Goal: Information Seeking & Learning: Learn about a topic

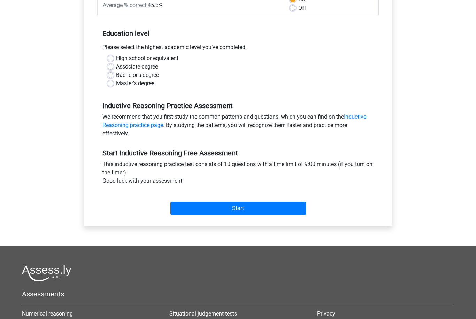
click at [116, 73] on label "Bachelor's degree" at bounding box center [137, 75] width 43 height 8
click at [110, 73] on input "Bachelor's degree" at bounding box center [111, 74] width 6 height 7
radio input "true"
click at [116, 59] on label "High school or equivalent" at bounding box center [147, 59] width 62 height 8
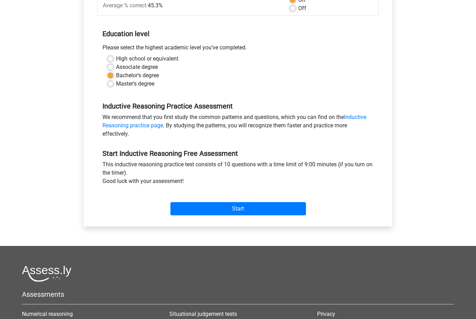
click at [108, 59] on input "High school or equivalent" at bounding box center [111, 58] width 6 height 7
radio input "true"
click at [289, 215] on input "Start" at bounding box center [237, 208] width 135 height 13
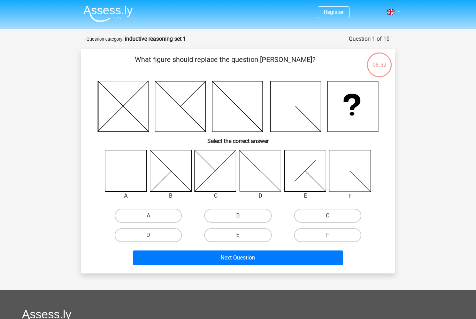
click at [124, 217] on label "A" at bounding box center [148, 216] width 67 height 14
click at [148, 217] on input "A" at bounding box center [150, 218] width 5 height 5
radio input "true"
click at [156, 261] on button "Next Question" at bounding box center [238, 258] width 211 height 15
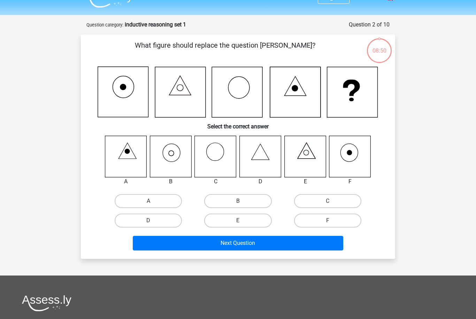
scroll to position [35, 0]
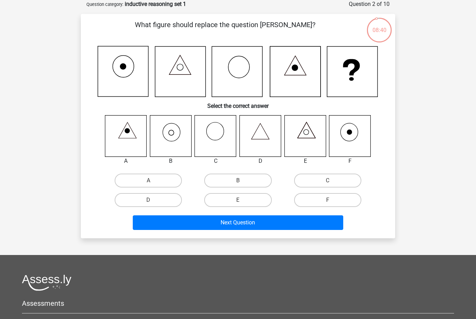
click at [239, 177] on label "B" at bounding box center [237, 181] width 67 height 14
click at [239, 181] on input "B" at bounding box center [240, 183] width 5 height 5
radio input "true"
click at [212, 224] on button "Next Question" at bounding box center [238, 223] width 211 height 15
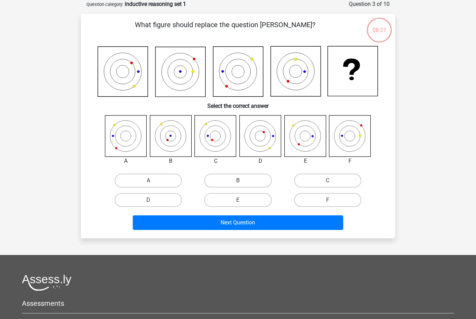
click at [320, 181] on label "C" at bounding box center [327, 181] width 67 height 14
click at [327, 181] on input "C" at bounding box center [329, 183] width 5 height 5
radio input "true"
click at [277, 224] on button "Next Question" at bounding box center [238, 223] width 211 height 15
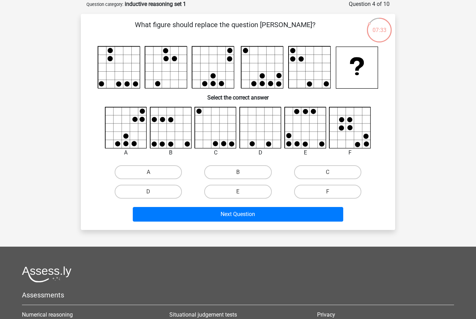
click at [238, 192] on label "E" at bounding box center [237, 192] width 67 height 14
click at [238, 192] on input "E" at bounding box center [240, 194] width 5 height 5
radio input "true"
click at [260, 208] on button "Next Question" at bounding box center [238, 214] width 211 height 15
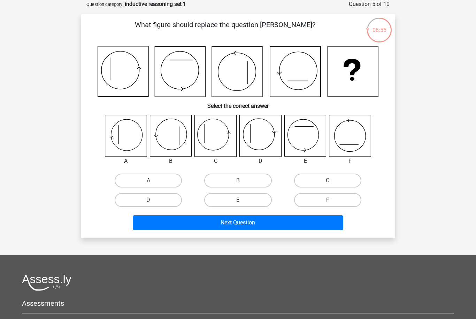
click at [331, 181] on input "C" at bounding box center [329, 183] width 5 height 5
radio input "true"
click at [307, 219] on button "Next Question" at bounding box center [238, 223] width 211 height 15
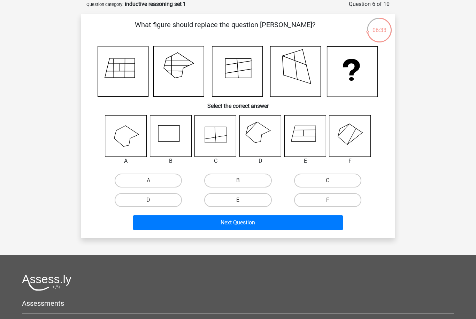
click at [162, 202] on label "D" at bounding box center [148, 200] width 67 height 14
click at [153, 202] on input "D" at bounding box center [150, 202] width 5 height 5
radio input "true"
click at [240, 219] on button "Next Question" at bounding box center [238, 223] width 211 height 15
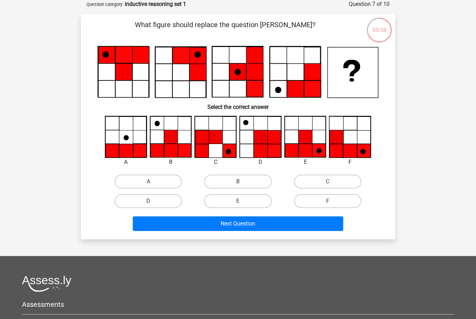
click at [239, 196] on label "E" at bounding box center [237, 201] width 67 height 14
click at [239, 201] on input "E" at bounding box center [240, 203] width 5 height 5
radio input "true"
click at [255, 224] on button "Next Question" at bounding box center [238, 224] width 211 height 15
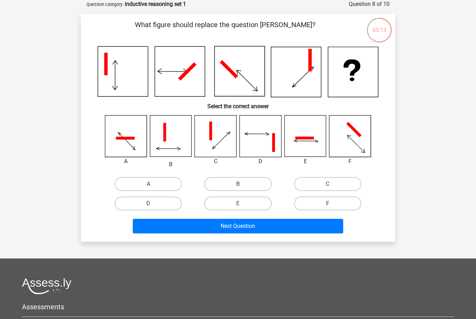
click at [227, 202] on label "E" at bounding box center [237, 204] width 67 height 14
click at [238, 204] on input "E" at bounding box center [240, 206] width 5 height 5
radio input "true"
click at [256, 228] on button "Next Question" at bounding box center [238, 226] width 211 height 15
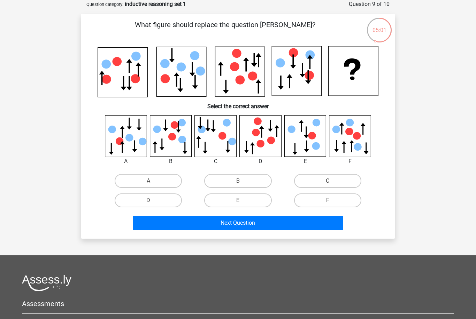
click at [120, 182] on label "A" at bounding box center [148, 181] width 67 height 14
click at [148, 182] on input "A" at bounding box center [150, 183] width 5 height 5
radio input "true"
click at [237, 200] on label "E" at bounding box center [237, 201] width 67 height 14
click at [238, 201] on input "E" at bounding box center [240, 203] width 5 height 5
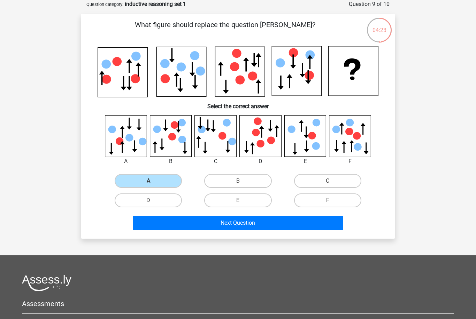
radio input "true"
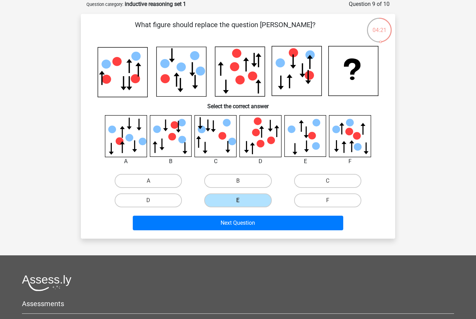
click at [276, 220] on button "Next Question" at bounding box center [238, 223] width 211 height 15
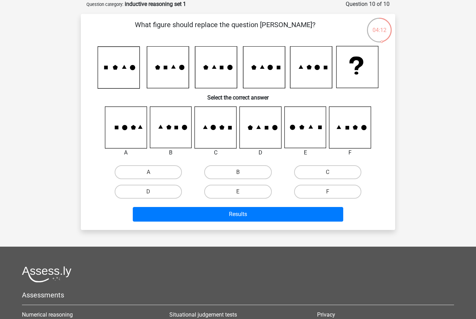
click at [219, 170] on label "B" at bounding box center [237, 172] width 67 height 14
click at [238, 172] on input "B" at bounding box center [240, 174] width 5 height 5
radio input "true"
click at [325, 221] on button "Results" at bounding box center [238, 214] width 211 height 15
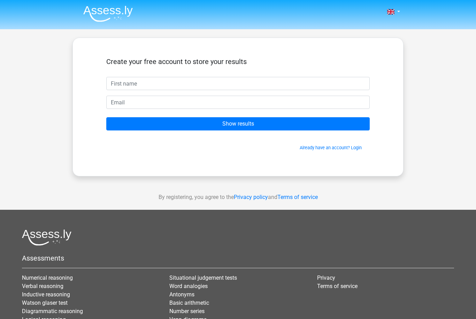
click at [342, 124] on input "Show results" at bounding box center [237, 123] width 263 height 13
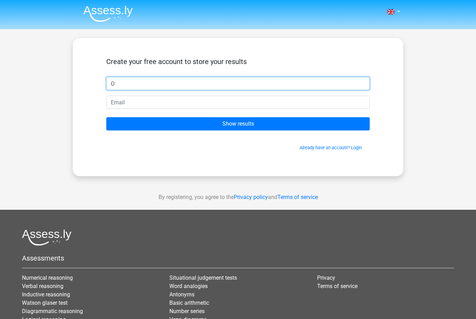
type input "O"
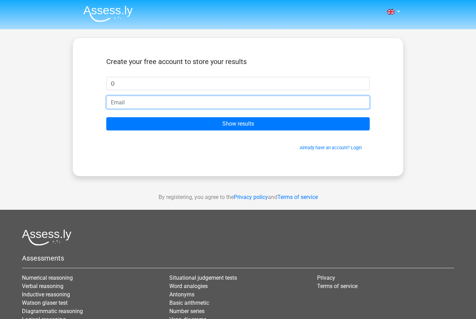
click at [114, 103] on input "email" at bounding box center [237, 102] width 263 height 13
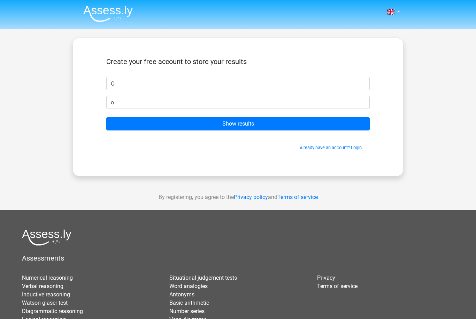
click at [119, 123] on input "Show results" at bounding box center [237, 123] width 263 height 13
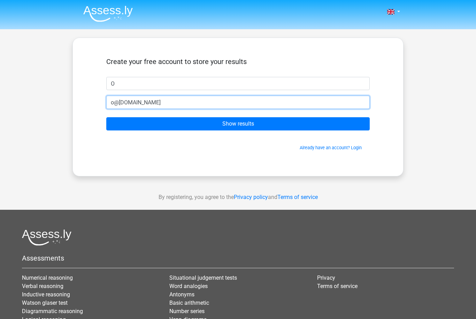
type input "o@gmail.com"
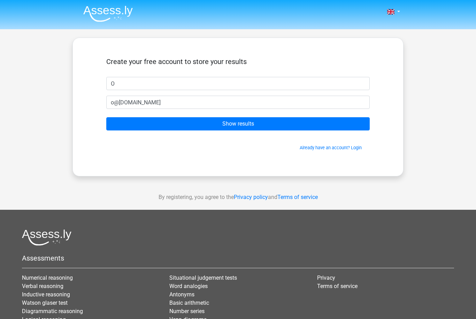
click at [132, 130] on input "Show results" at bounding box center [237, 123] width 263 height 13
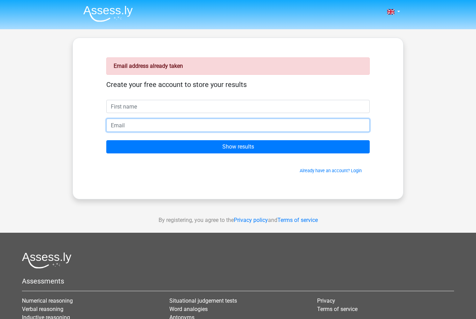
click at [124, 125] on input "email" at bounding box center [237, 125] width 263 height 13
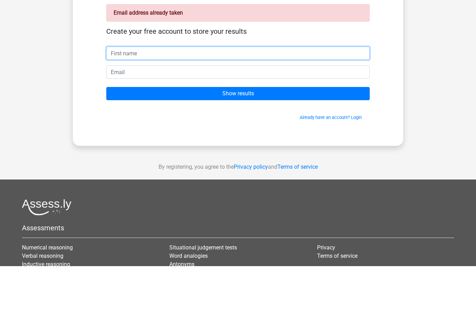
click at [117, 100] on input "text" at bounding box center [237, 106] width 263 height 13
type input "I"
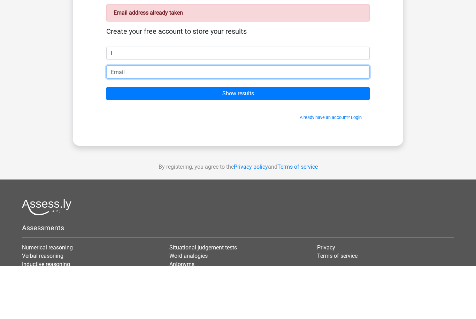
click at [119, 119] on input "email" at bounding box center [237, 125] width 263 height 13
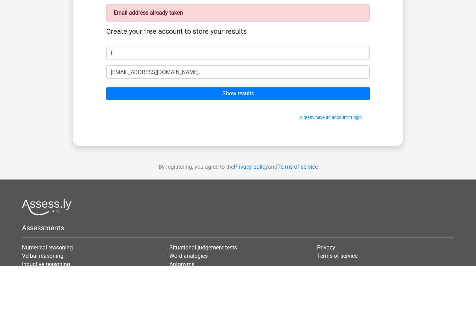
click at [123, 140] on input "Show results" at bounding box center [237, 146] width 263 height 13
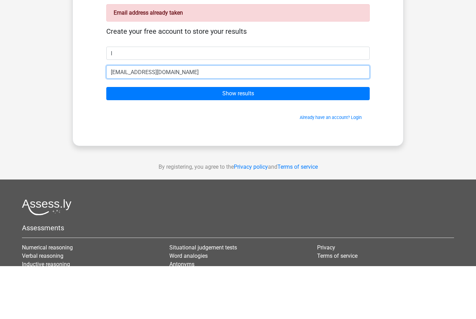
type input "[EMAIL_ADDRESS][DOMAIN_NAME]"
click at [121, 140] on input "Show results" at bounding box center [237, 146] width 263 height 13
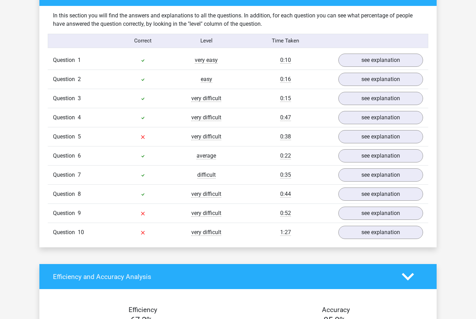
scroll to position [535, 0]
click at [399, 140] on link "see explanation" at bounding box center [380, 136] width 85 height 13
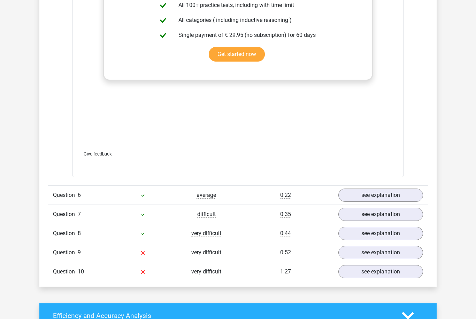
scroll to position [1080, 0]
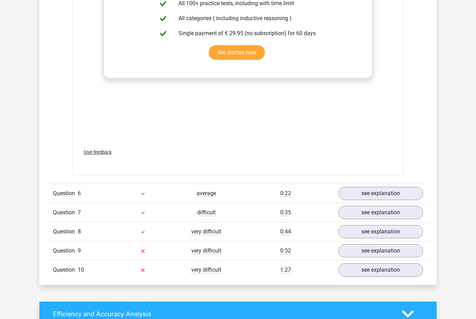
click at [389, 247] on link "see explanation" at bounding box center [380, 250] width 85 height 13
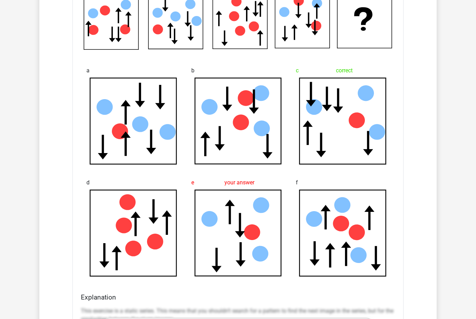
scroll to position [1372, 0]
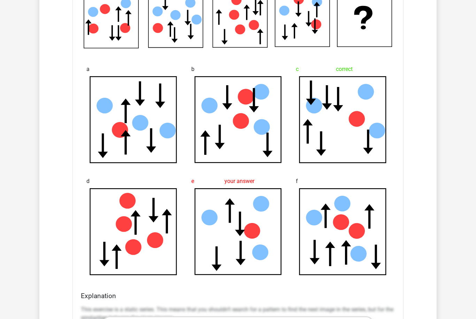
click at [111, 153] on icon at bounding box center [133, 120] width 86 height 86
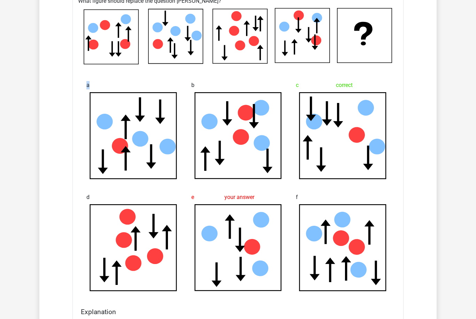
scroll to position [1342, 0]
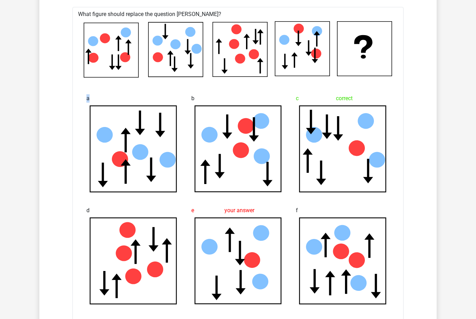
click at [128, 141] on icon at bounding box center [133, 149] width 86 height 86
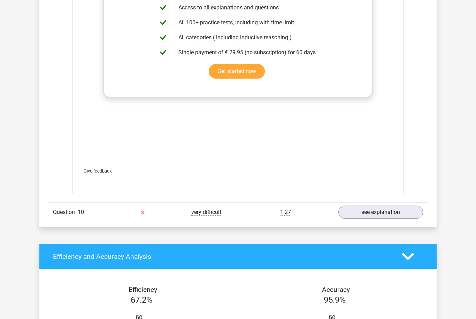
click at [357, 216] on link "see explanation" at bounding box center [380, 212] width 85 height 13
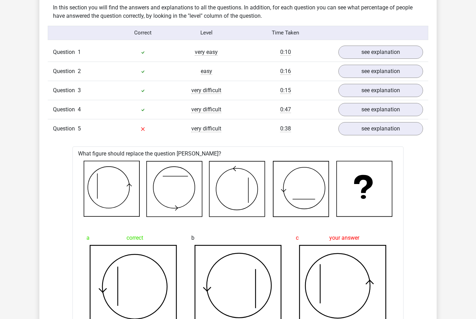
scroll to position [530, 0]
